Goal: Navigation & Orientation: Find specific page/section

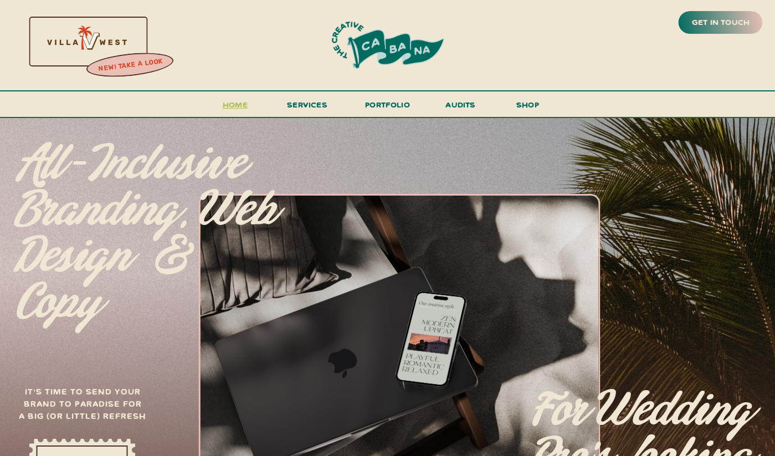
click at [239, 106] on h3 "Home" at bounding box center [235, 107] width 34 height 20
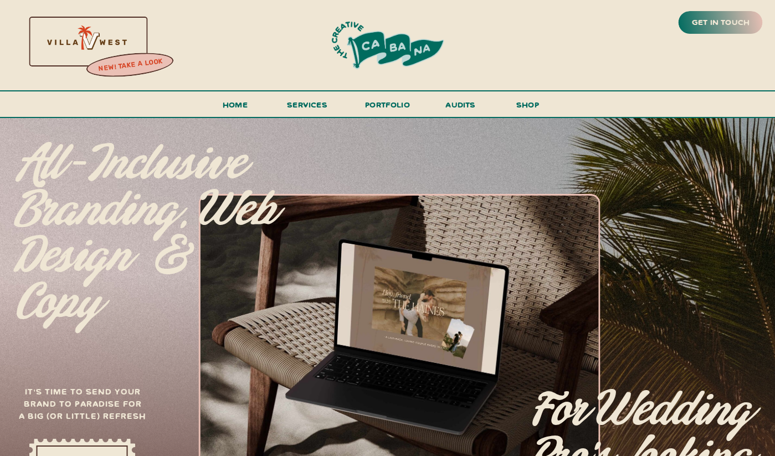
click at [376, 53] on div at bounding box center [388, 45] width 196 height 54
click at [711, 25] on h3 "get in touch" at bounding box center [721, 23] width 62 height 16
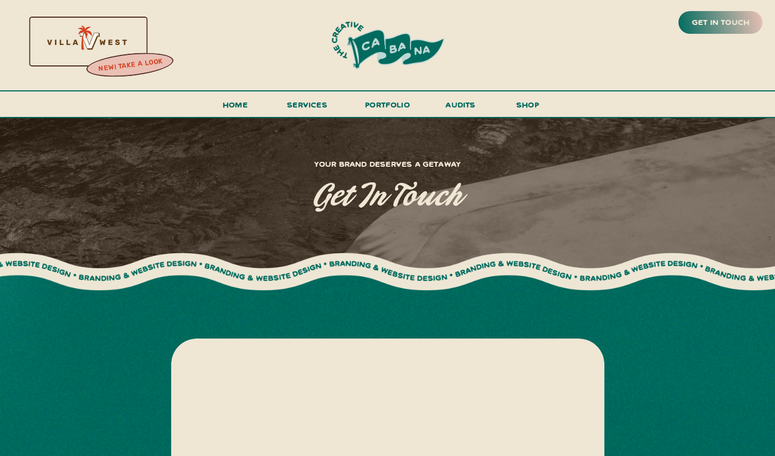
click at [94, 44] on div at bounding box center [86, 41] width 238 height 102
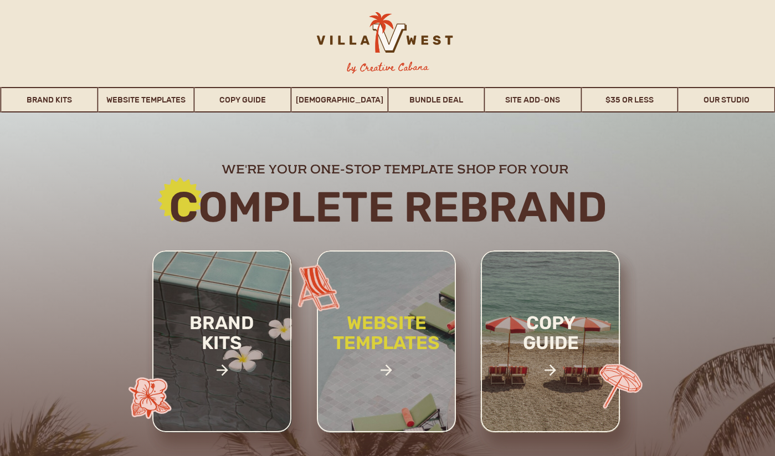
click at [385, 331] on h2 "website templates" at bounding box center [386, 345] width 145 height 64
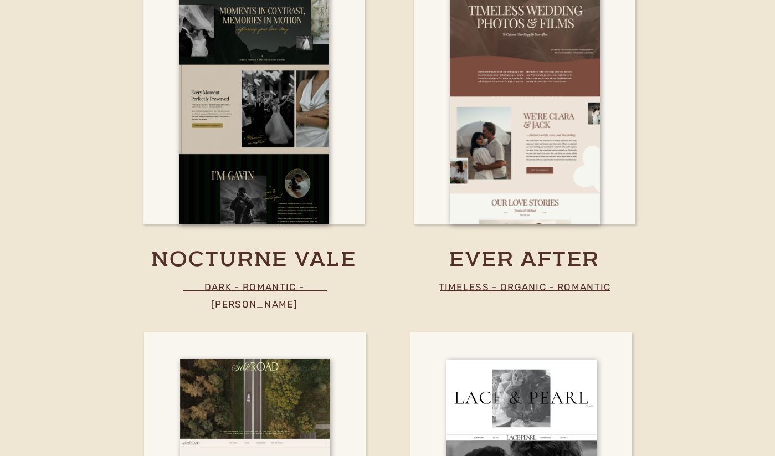
scroll to position [4090, 0]
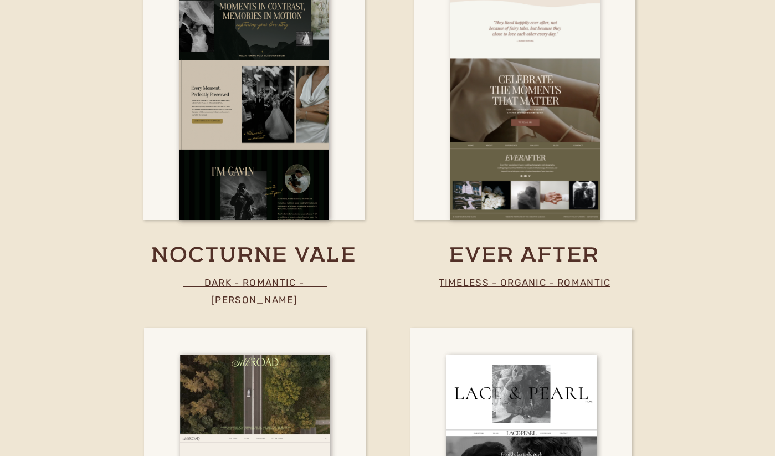
click at [505, 153] on div at bounding box center [525, 95] width 150 height 249
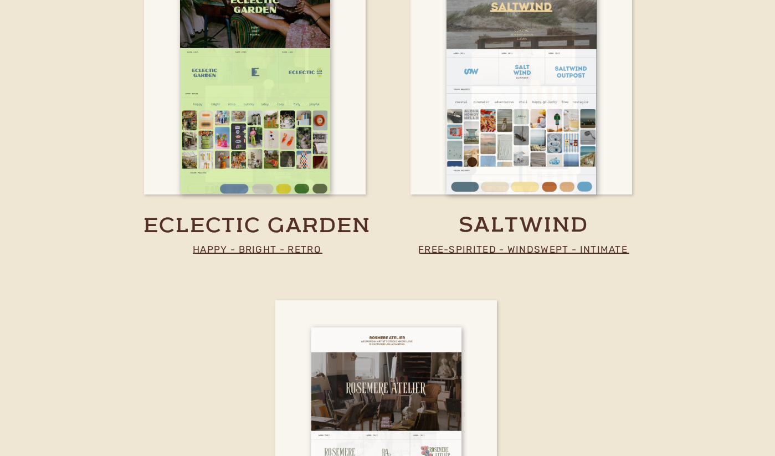
scroll to position [3076, 0]
